Goal: Task Accomplishment & Management: Use online tool/utility

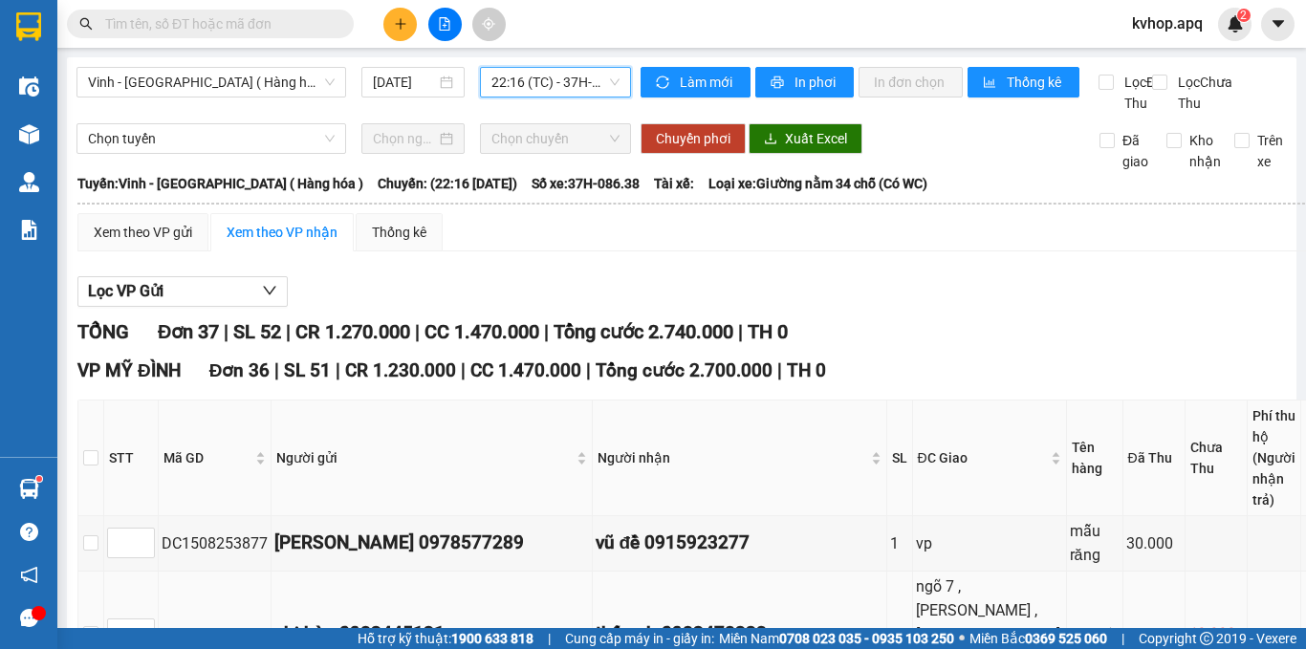
scroll to position [226, 0]
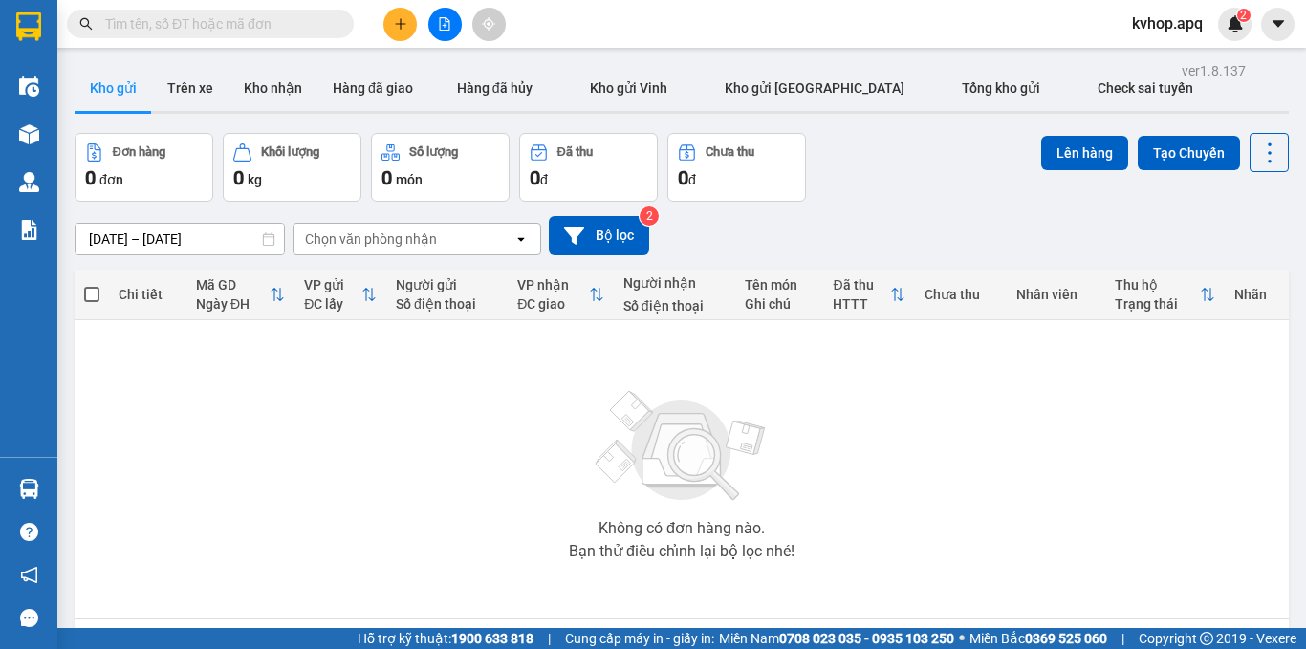
click at [71, 491] on div "ver 1.8.137 Kho gửi Trên xe Kho nhận Hàng đã giao Hàng đã hủy Kho gửi [PERSON_N…" at bounding box center [682, 381] width 1230 height 649
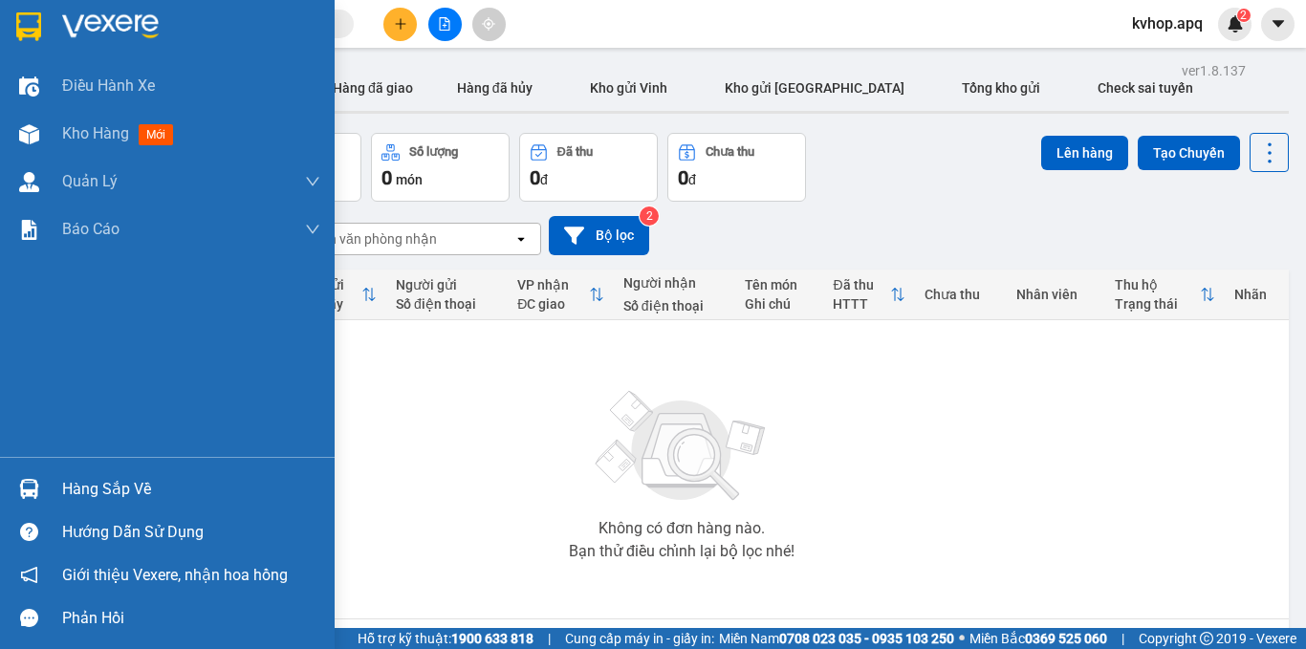
click at [102, 506] on div "Hàng sắp về" at bounding box center [167, 489] width 335 height 43
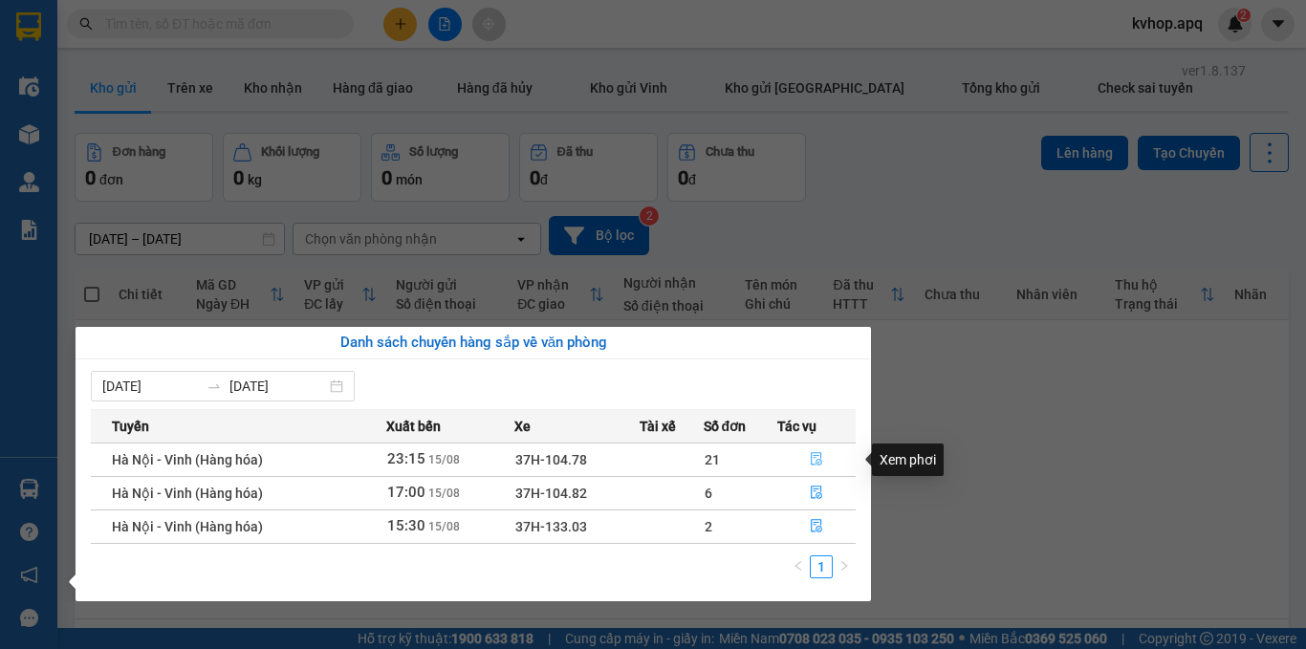
click at [815, 454] on icon "file-done" at bounding box center [816, 458] width 13 height 13
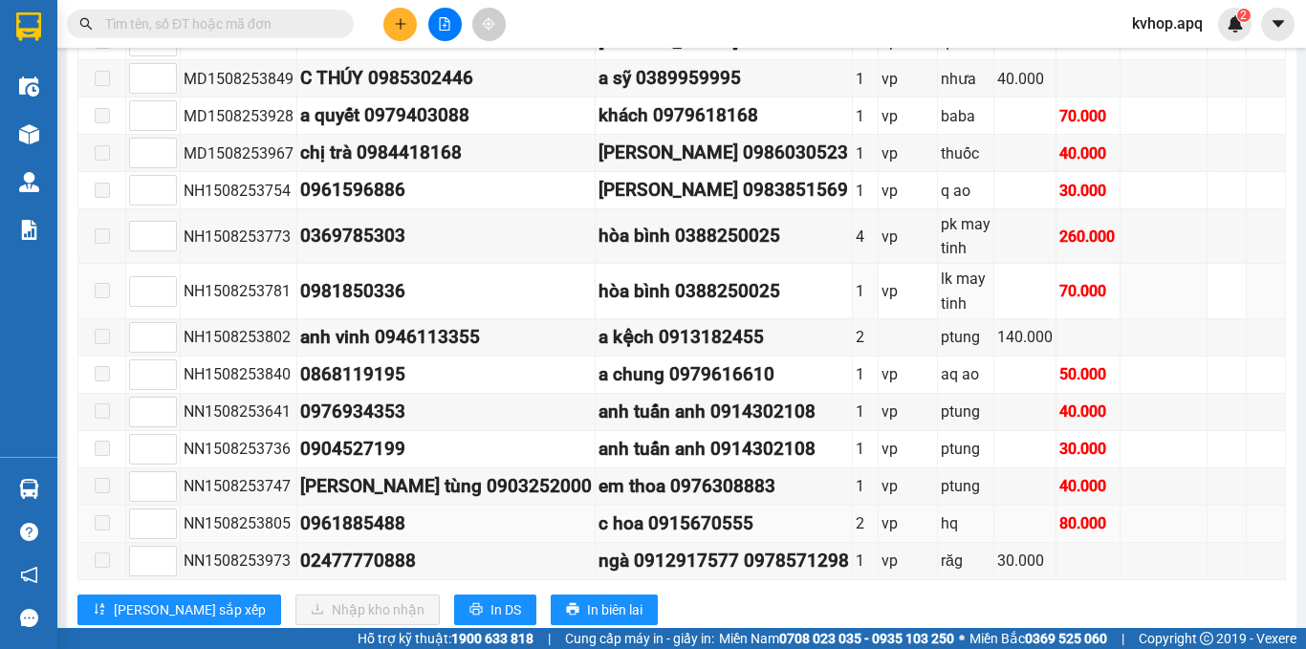
scroll to position [784, 0]
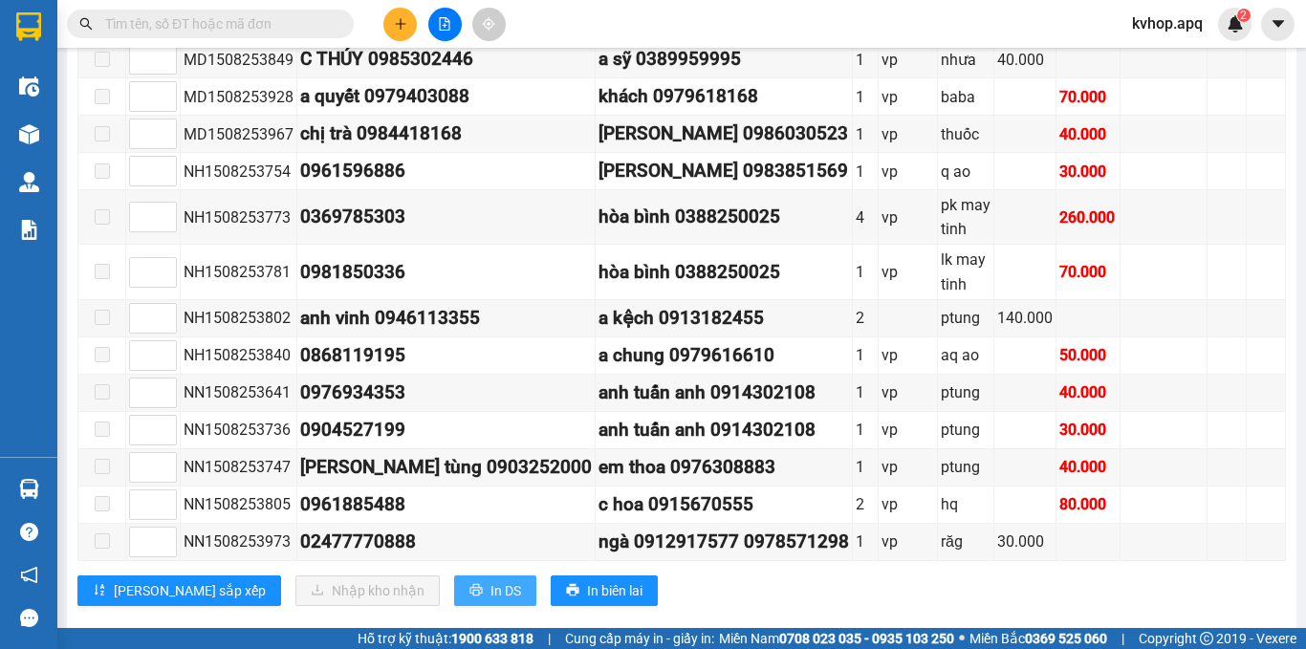
click at [490, 580] on span "In DS" at bounding box center [505, 590] width 31 height 21
